Goal: Use online tool/utility: Utilize a website feature to perform a specific function

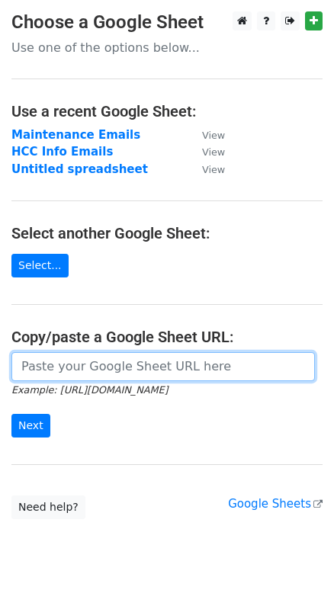
click at [69, 370] on input "url" at bounding box center [163, 366] width 304 height 29
paste input "https://docs.google.com/spreadsheets/d/1Z3KEDZva3yhC-cz2H174SZnR-mt0YU_PnhSVI01…"
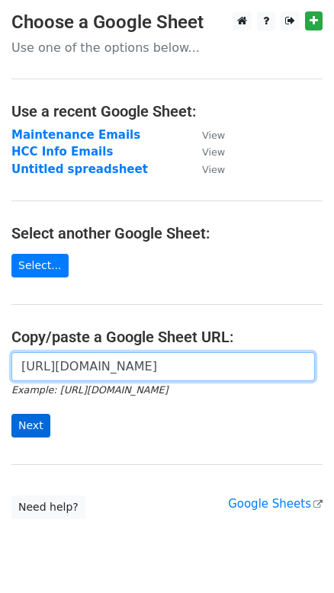
type input "https://docs.google.com/spreadsheets/d/1Z3KEDZva3yhC-cz2H174SZnR-mt0YU_PnhSVI01…"
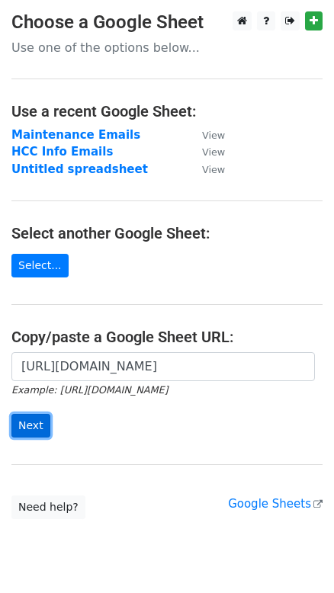
click at [31, 426] on input "Next" at bounding box center [30, 426] width 39 height 24
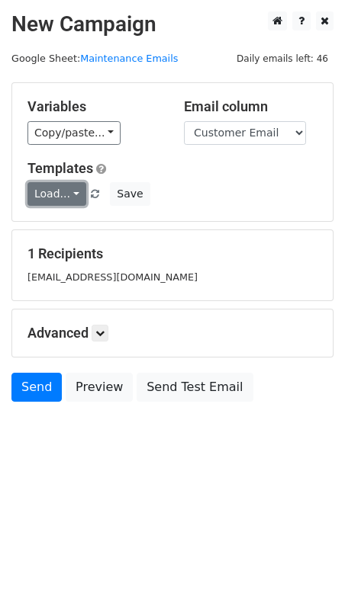
click at [62, 197] on link "Load..." at bounding box center [56, 194] width 59 height 24
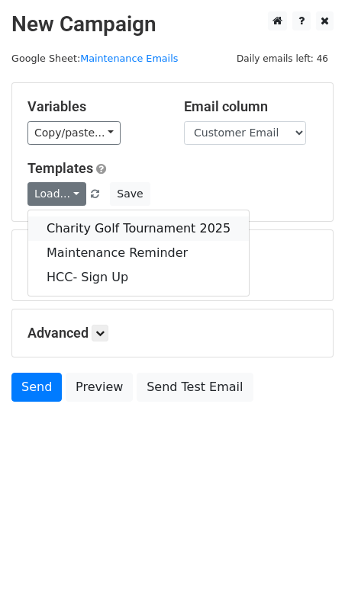
click at [77, 229] on link "Charity Golf Tournament 2025" at bounding box center [138, 229] width 220 height 24
